Goal: Information Seeking & Learning: Learn about a topic

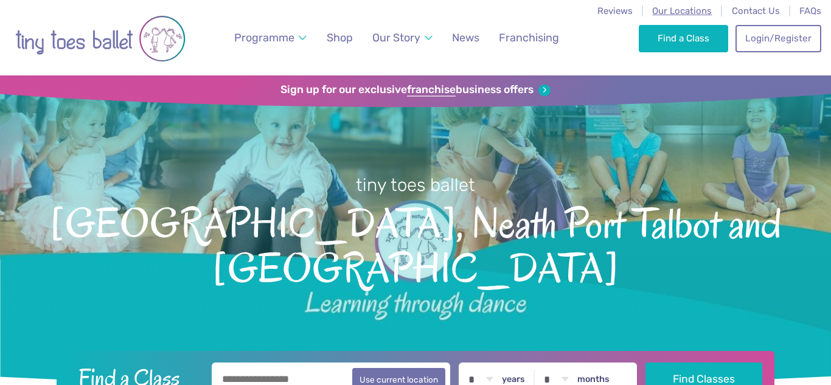
click at [677, 9] on span "Our Locations" at bounding box center [682, 10] width 60 height 11
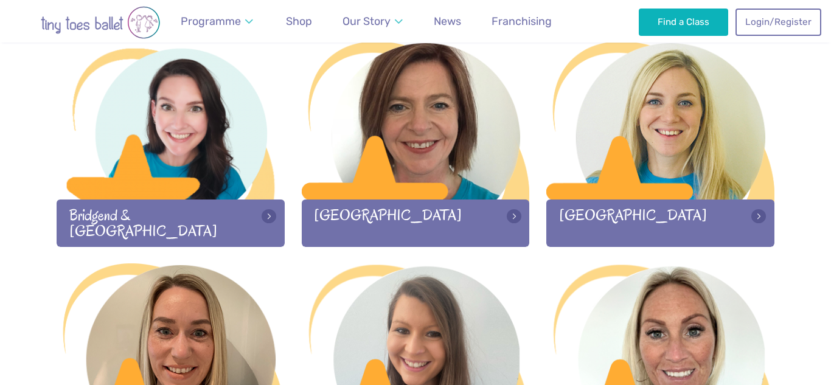
scroll to position [409, 0]
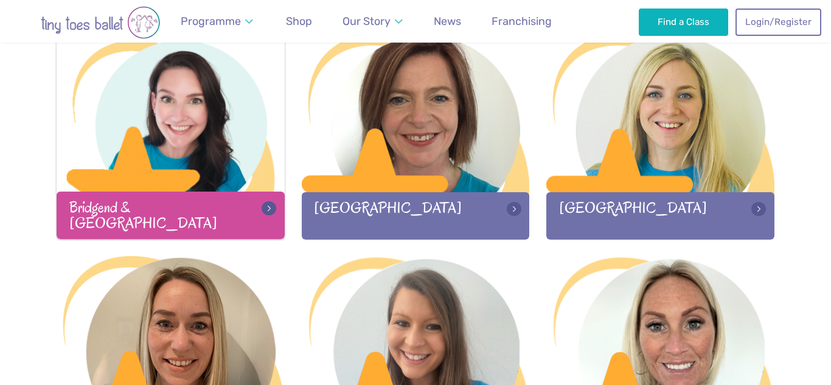
click at [219, 213] on div "Bridgend & [GEOGRAPHIC_DATA]" at bounding box center [171, 215] width 228 height 47
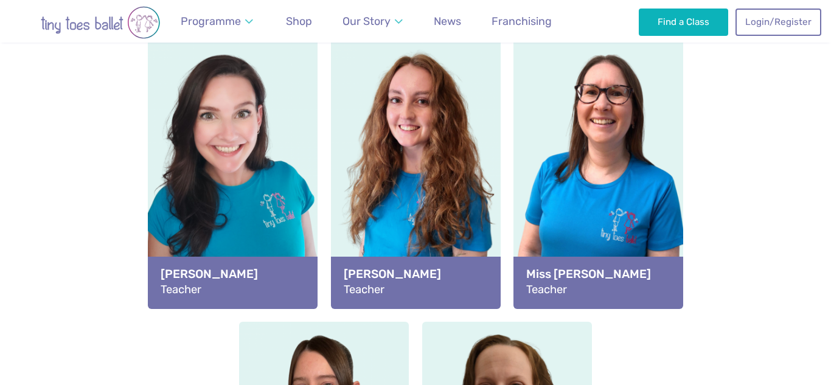
click at [387, 226] on div "View full-size image" at bounding box center [416, 149] width 170 height 223
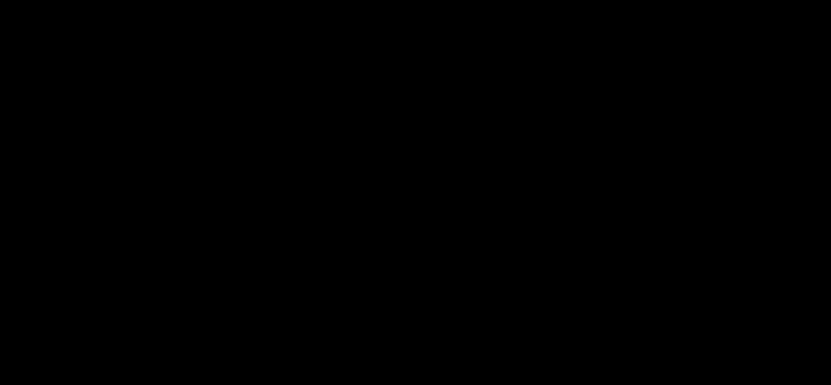
click at [387, 226] on div at bounding box center [415, 192] width 831 height 385
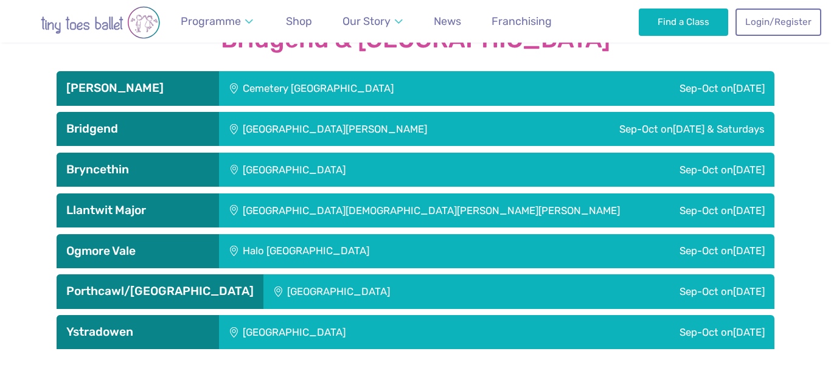
scroll to position [1971, 0]
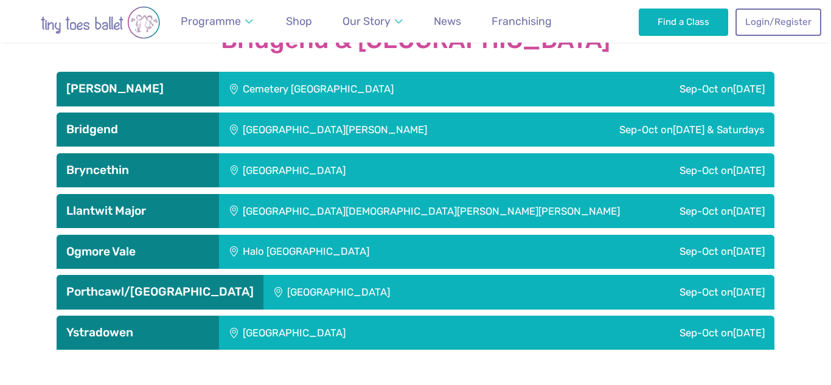
click at [199, 134] on h3 "Bridgend" at bounding box center [137, 129] width 143 height 15
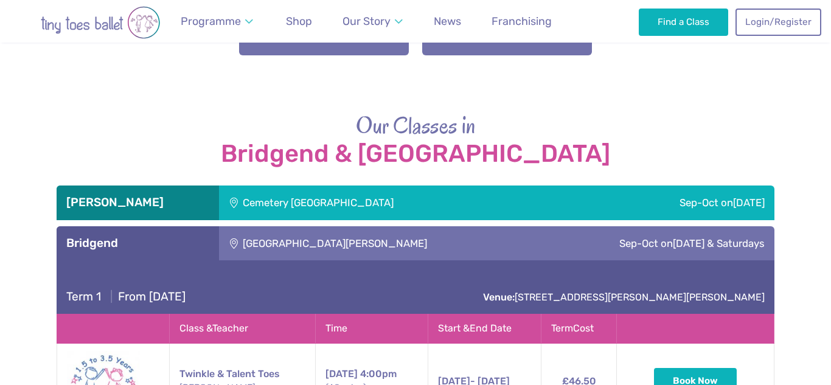
scroll to position [1849, 0]
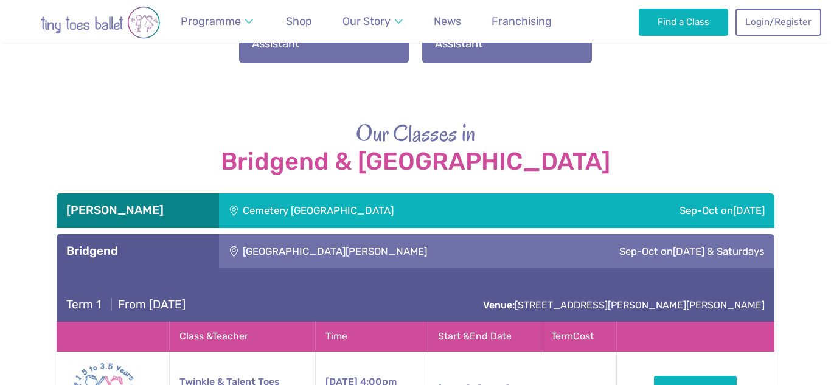
click at [164, 252] on h3 "Bridgend" at bounding box center [137, 251] width 143 height 15
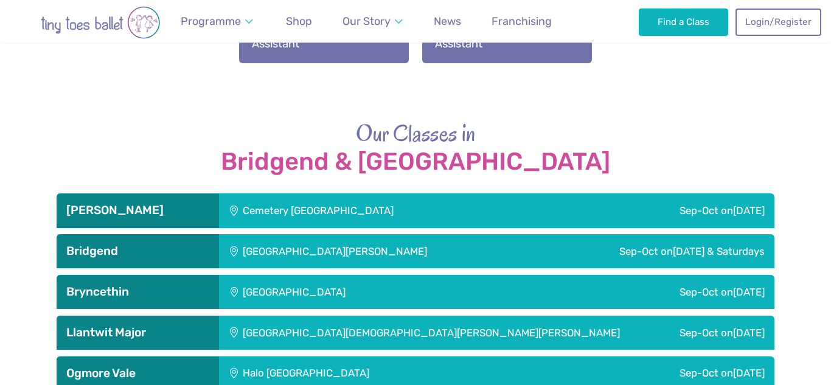
click at [174, 214] on h3 "[PERSON_NAME]" at bounding box center [137, 210] width 143 height 15
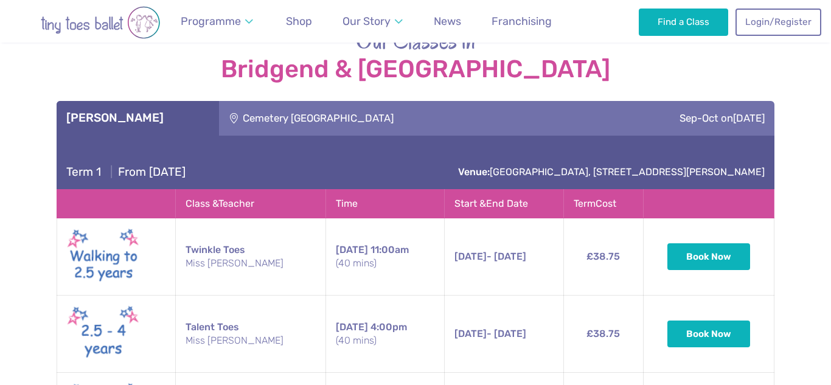
scroll to position [1941, 0]
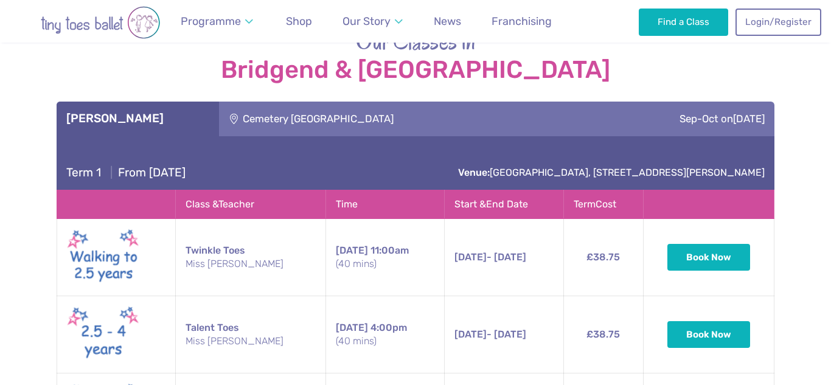
click at [187, 120] on h3 "[PERSON_NAME]" at bounding box center [137, 118] width 143 height 15
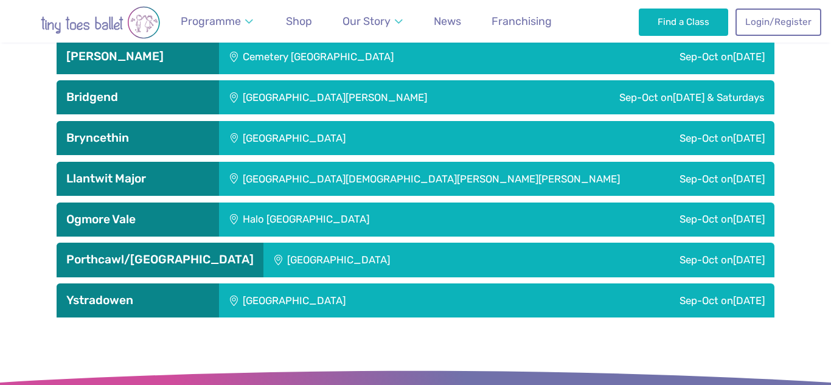
scroll to position [2010, 0]
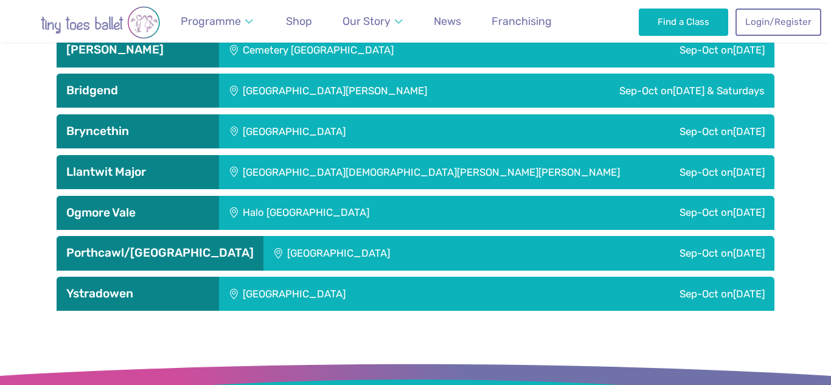
click at [170, 132] on h3 "Bryncethin" at bounding box center [137, 131] width 143 height 15
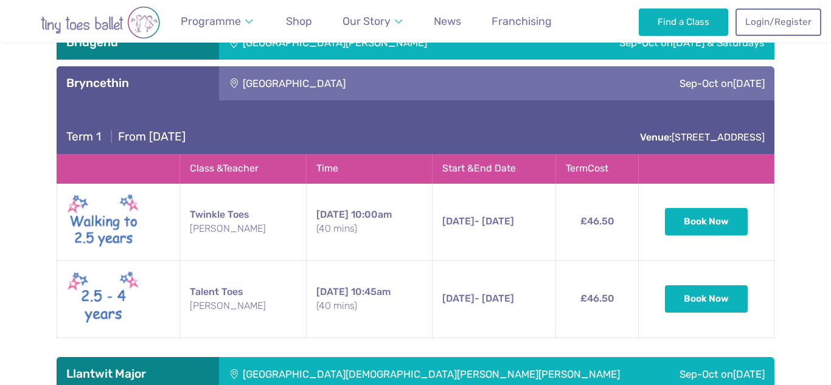
scroll to position [2057, 0]
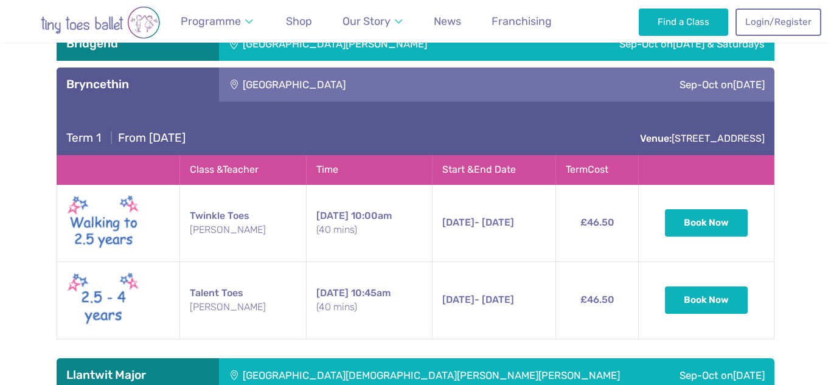
click at [173, 88] on h3 "Bryncethin" at bounding box center [137, 84] width 143 height 15
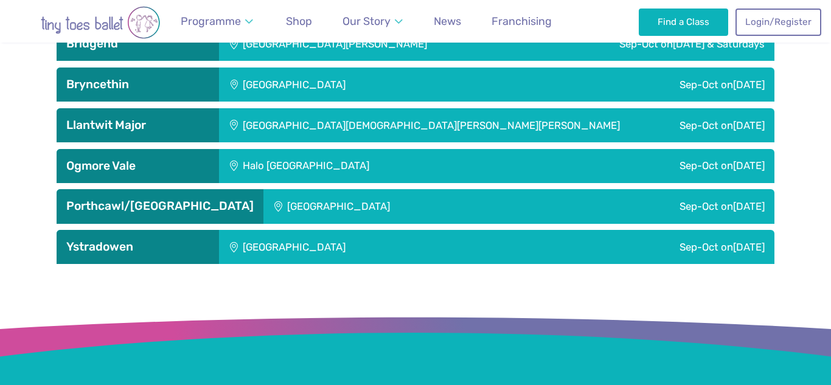
click at [185, 120] on h3 "Llantwit Major" at bounding box center [137, 125] width 143 height 15
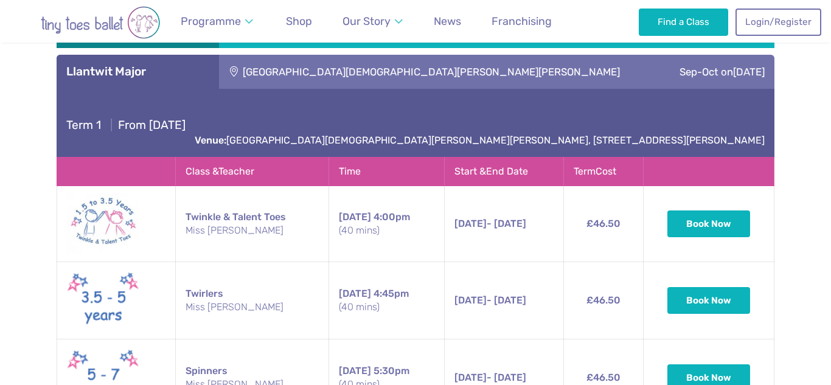
scroll to position [2105, 0]
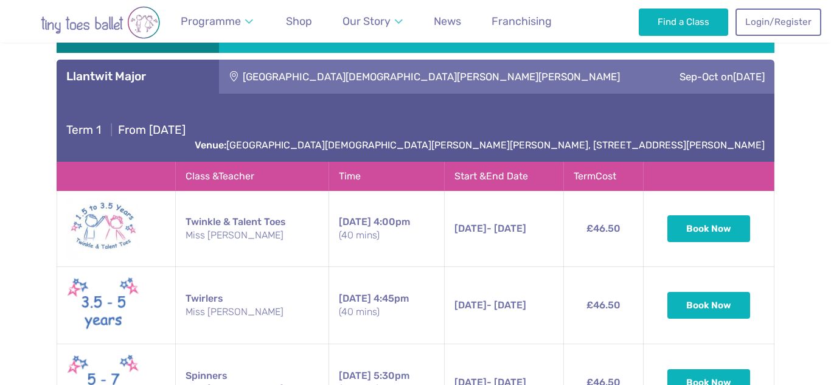
click at [197, 80] on h3 "Llantwit Major" at bounding box center [137, 76] width 143 height 15
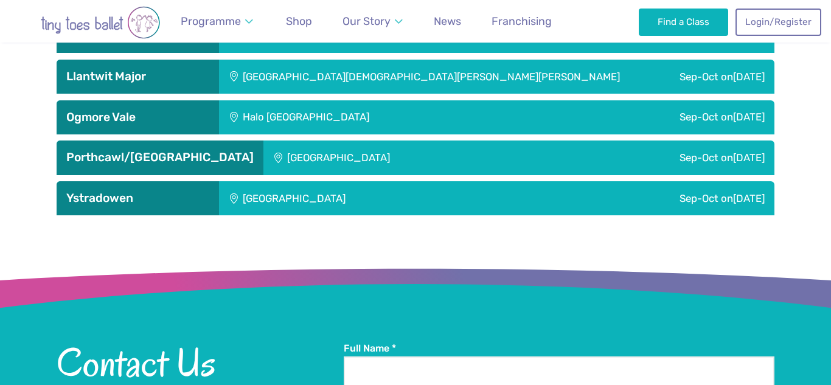
click at [192, 118] on h3 "Ogmore Vale" at bounding box center [137, 117] width 143 height 15
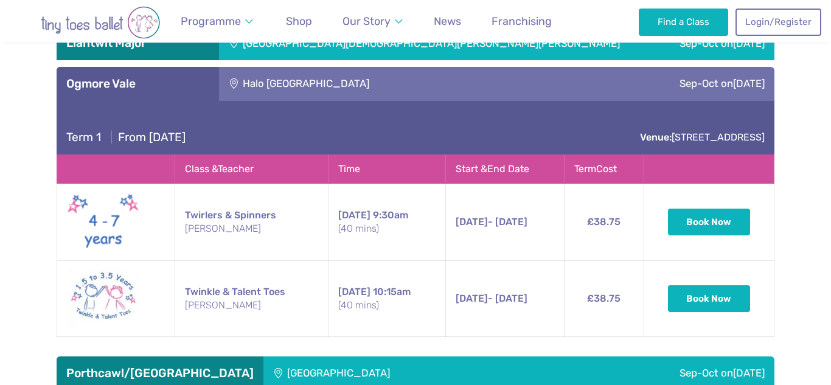
scroll to position [2135, 0]
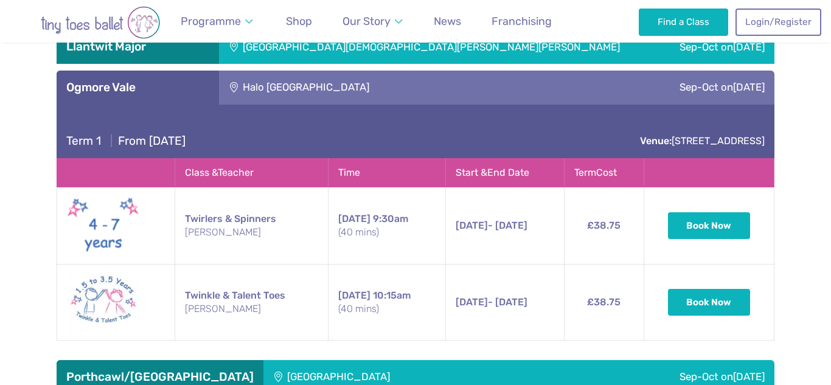
click at [199, 82] on h3 "Ogmore Vale" at bounding box center [137, 87] width 143 height 15
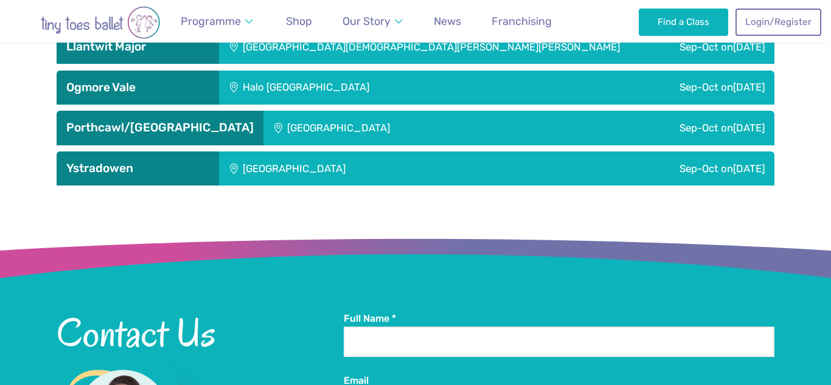
click at [195, 126] on h3 "Porthcawl/[GEOGRAPHIC_DATA]" at bounding box center [159, 127] width 187 height 15
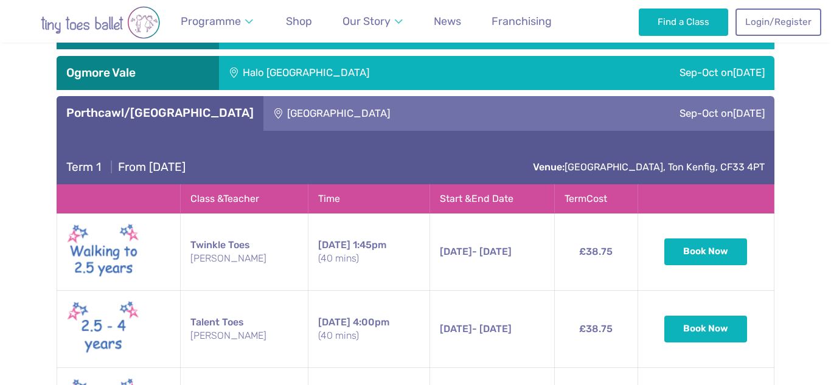
scroll to position [2149, 0]
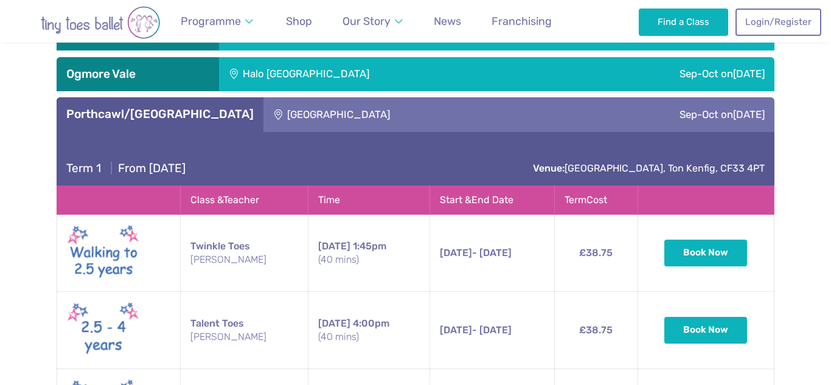
click at [197, 112] on h3 "Porthcawl/[GEOGRAPHIC_DATA]" at bounding box center [159, 114] width 187 height 15
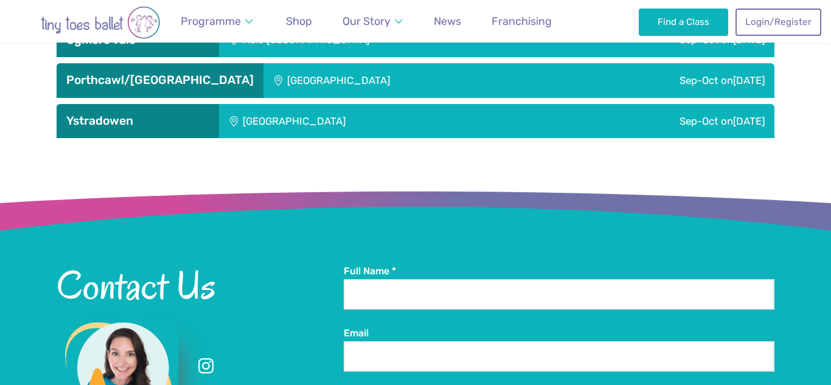
scroll to position [2184, 0]
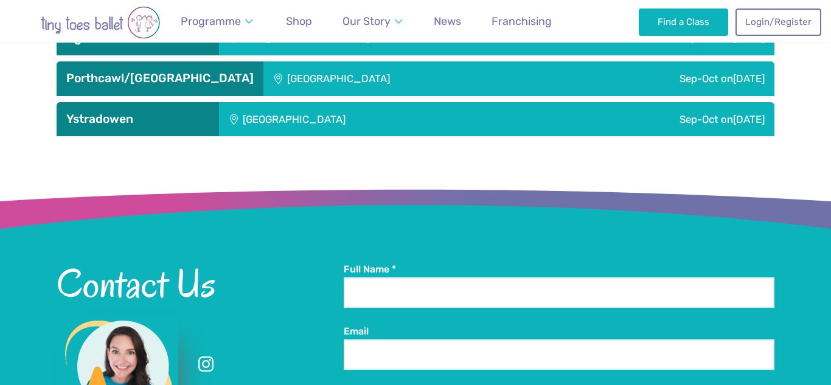
click at [184, 123] on h3 "Ystradowen" at bounding box center [137, 119] width 143 height 15
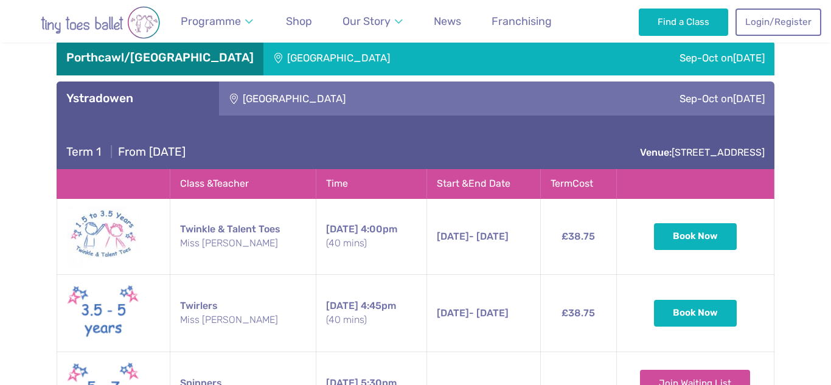
scroll to position [2202, 0]
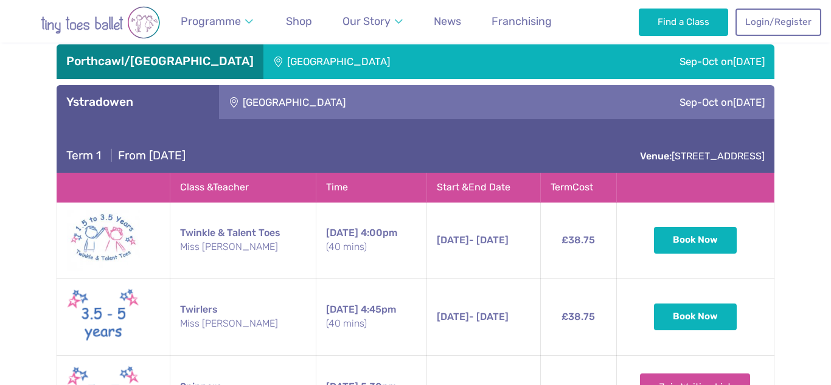
click at [185, 104] on h3 "Ystradowen" at bounding box center [137, 102] width 143 height 15
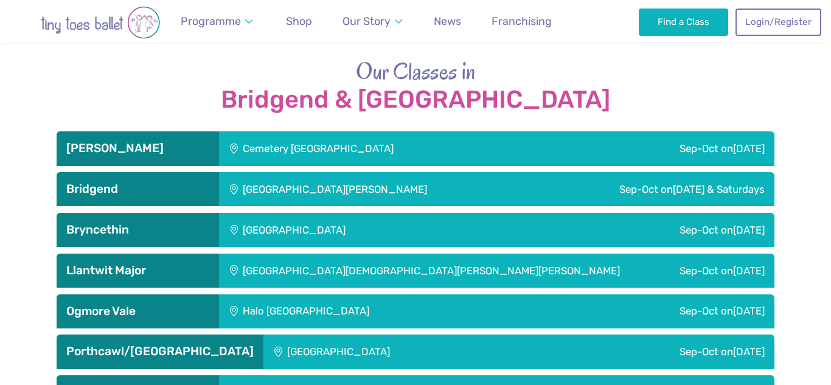
scroll to position [1913, 0]
